Goal: Find contact information: Find contact information

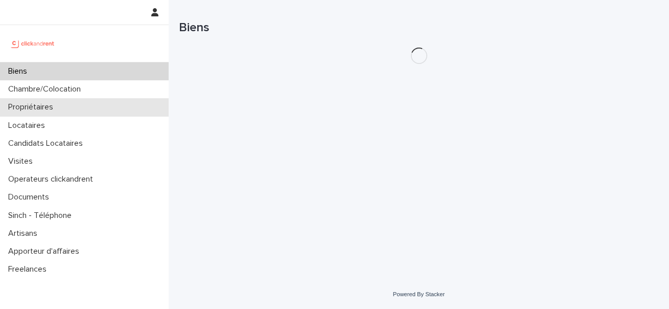
click at [61, 110] on p "Propriétaires" at bounding box center [32, 107] width 57 height 10
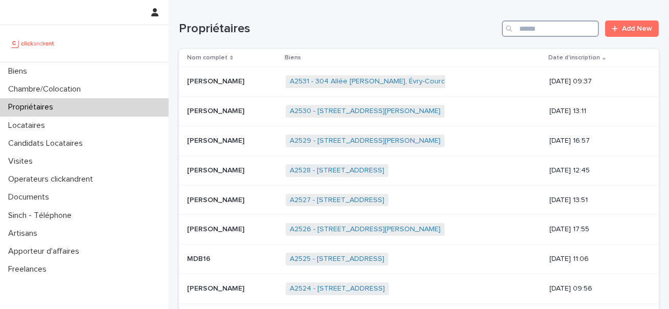
click at [534, 34] on input "Search" at bounding box center [550, 28] width 97 height 16
paste input "**********"
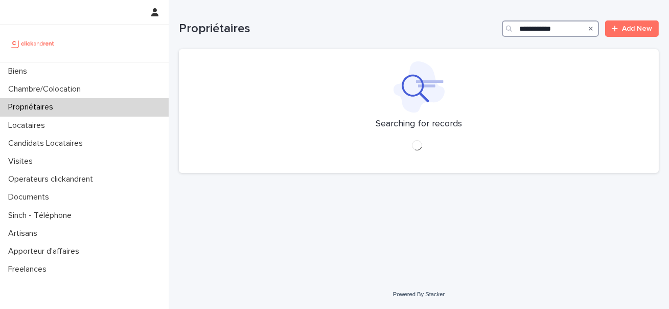
type input "**********"
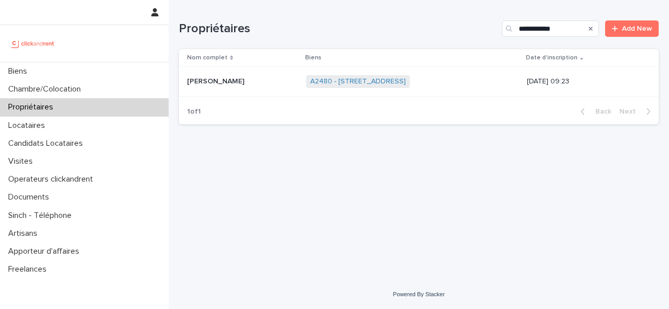
click at [200, 83] on p "Sophie Atlan" at bounding box center [216, 80] width 59 height 11
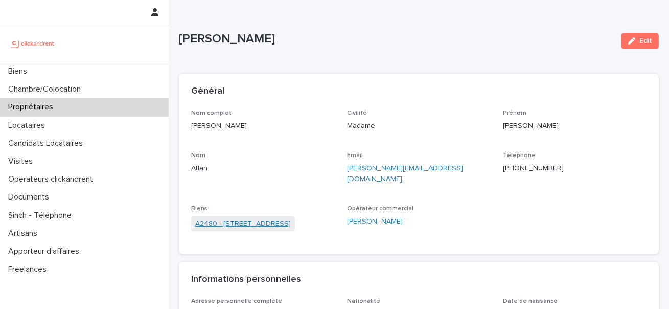
click at [265, 218] on link "A2480 - 60 allée de Bellefontaine, Toulouse 31100" at bounding box center [243, 223] width 96 height 11
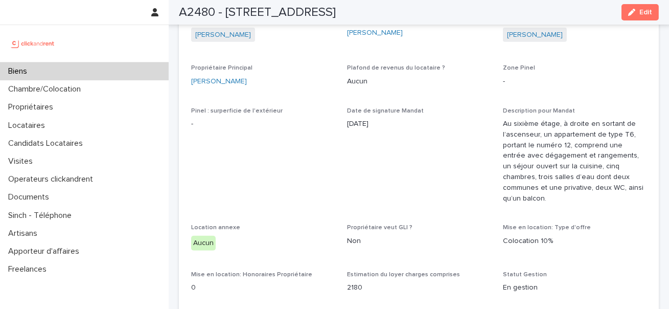
scroll to position [935, 0]
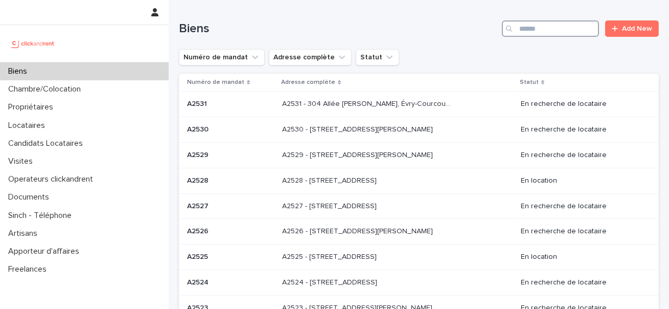
click at [540, 26] on input "Search" at bounding box center [550, 28] width 97 height 16
paste input "*****"
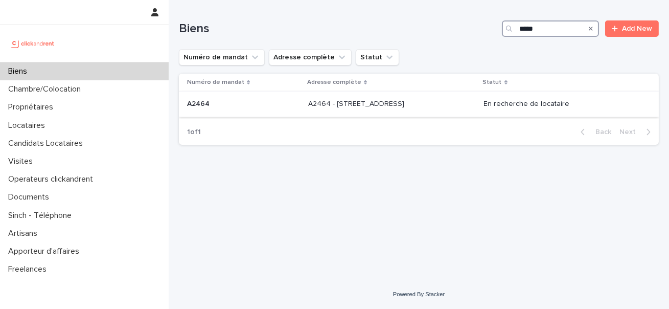
type input "*****"
click at [346, 96] on div "A2464 - [STREET_ADDRESS] - [STREET_ADDRESS]" at bounding box center [392, 104] width 168 height 17
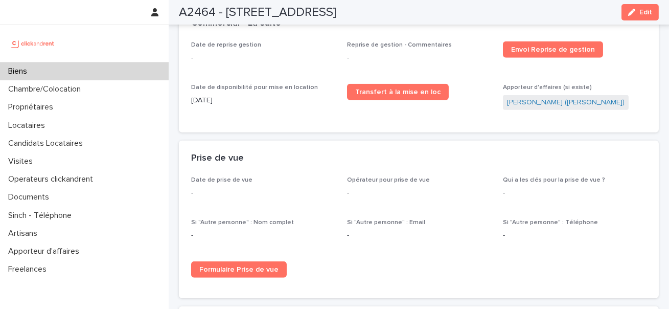
scroll to position [1390, 0]
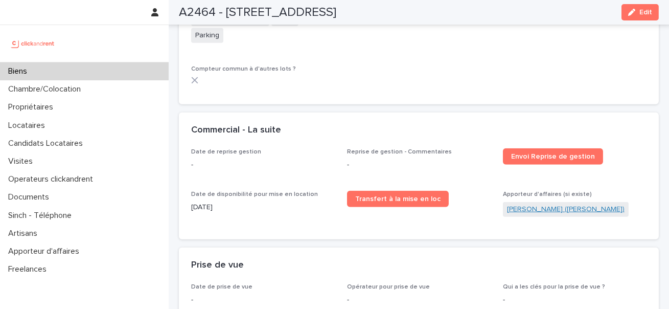
drag, startPoint x: 574, startPoint y: 184, endPoint x: 556, endPoint y: 177, distance: 19.5
click at [558, 191] on div "Apporteur d'affaires (si existe) [PERSON_NAME] ([PERSON_NAME])" at bounding box center [575, 209] width 144 height 36
click at [497, 180] on div "Date de reprise gestion - Reprise de gestion - Commentaires - Envoi Reprise de …" at bounding box center [418, 187] width 455 height 79
drag, startPoint x: 497, startPoint y: 180, endPoint x: 529, endPoint y: 175, distance: 32.1
click at [529, 175] on div "Date de reprise gestion - Reprise de gestion - Commentaires - Envoi Reprise de …" at bounding box center [418, 187] width 455 height 79
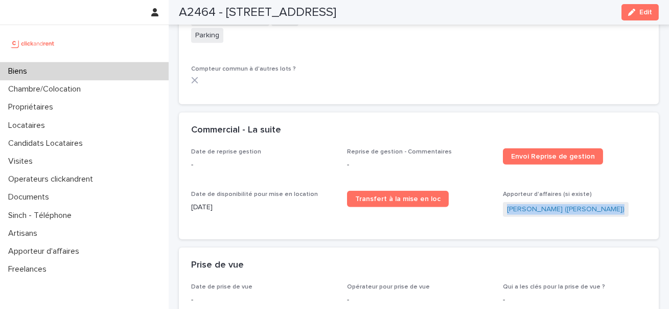
click at [500, 178] on div "Date de reprise gestion - Reprise de gestion - Commentaires - Envoi Reprise de …" at bounding box center [418, 187] width 455 height 79
drag, startPoint x: 500, startPoint y: 178, endPoint x: 556, endPoint y: 174, distance: 56.8
click at [556, 174] on div "Date de reprise gestion - Reprise de gestion - Commentaires - Envoi Reprise de …" at bounding box center [418, 187] width 455 height 79
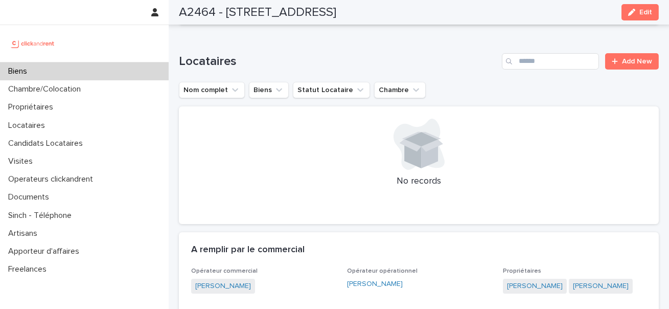
scroll to position [504, 0]
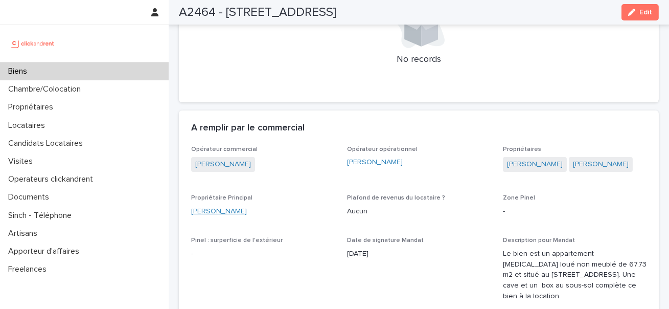
click at [236, 213] on link "[PERSON_NAME]" at bounding box center [219, 211] width 56 height 11
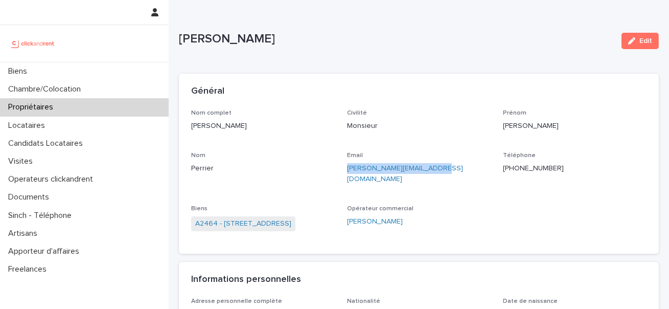
drag, startPoint x: 447, startPoint y: 168, endPoint x: 342, endPoint y: 166, distance: 104.8
click at [342, 166] on div "Nom complet [PERSON_NAME] Civilité Monsieur [PERSON_NAME] Email [PERSON_NAME][E…" at bounding box center [418, 175] width 455 height 132
copy link "[PERSON_NAME][EMAIL_ADDRESS][DOMAIN_NAME]"
click at [249, 218] on link "A2464 - [STREET_ADDRESS]" at bounding box center [243, 223] width 96 height 11
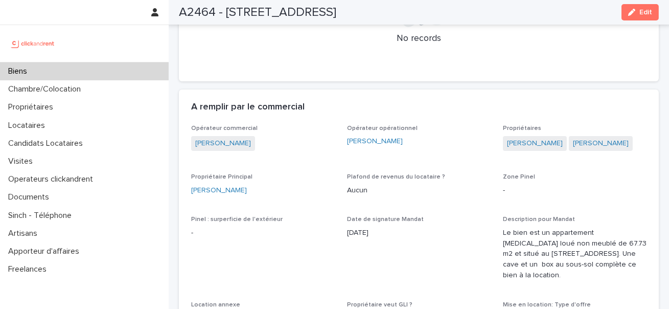
scroll to position [476, 0]
